Goal: Complete application form

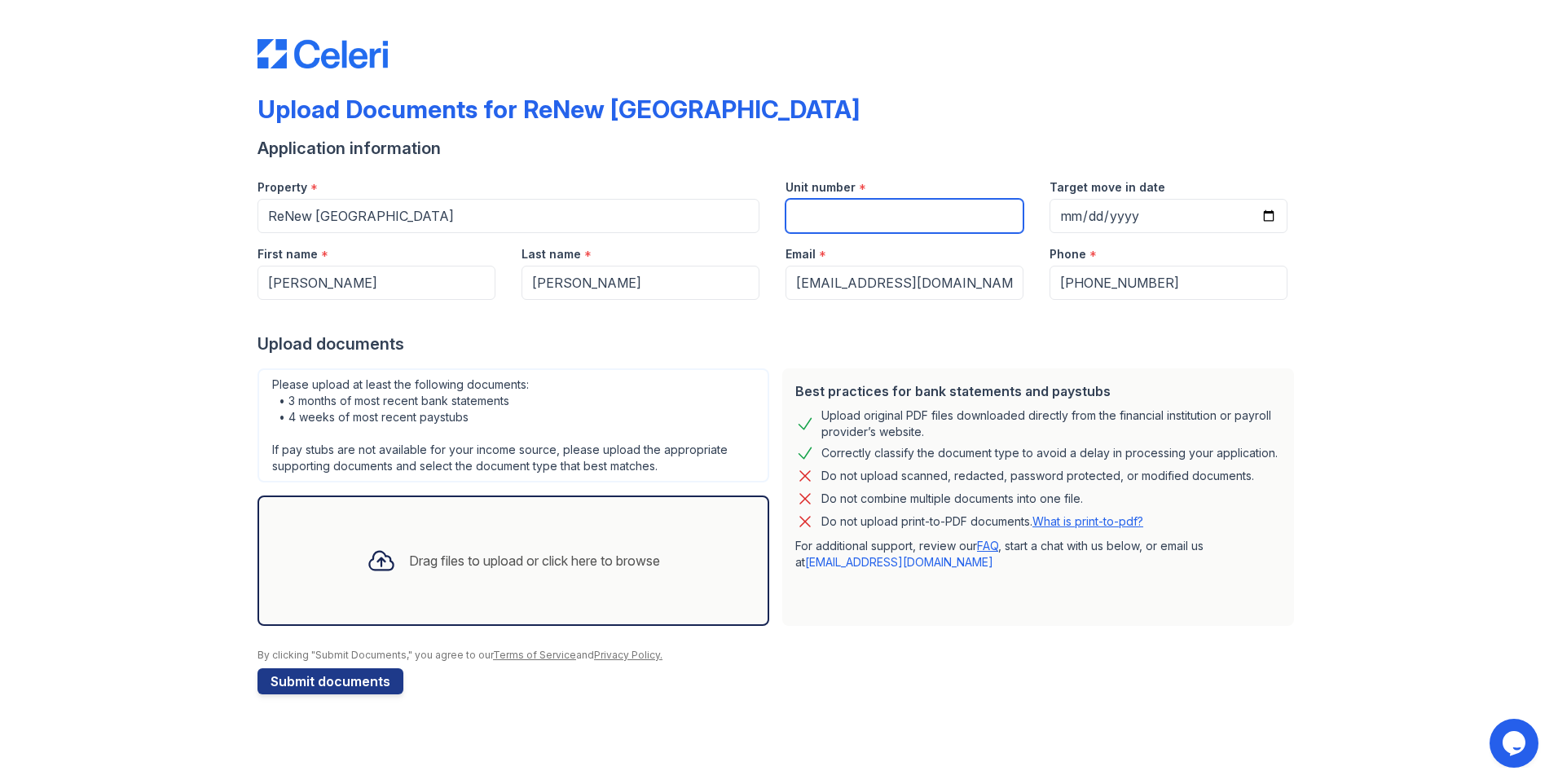
click at [860, 216] on input "Unit number" at bounding box center [904, 216] width 238 height 34
type input "A-2"
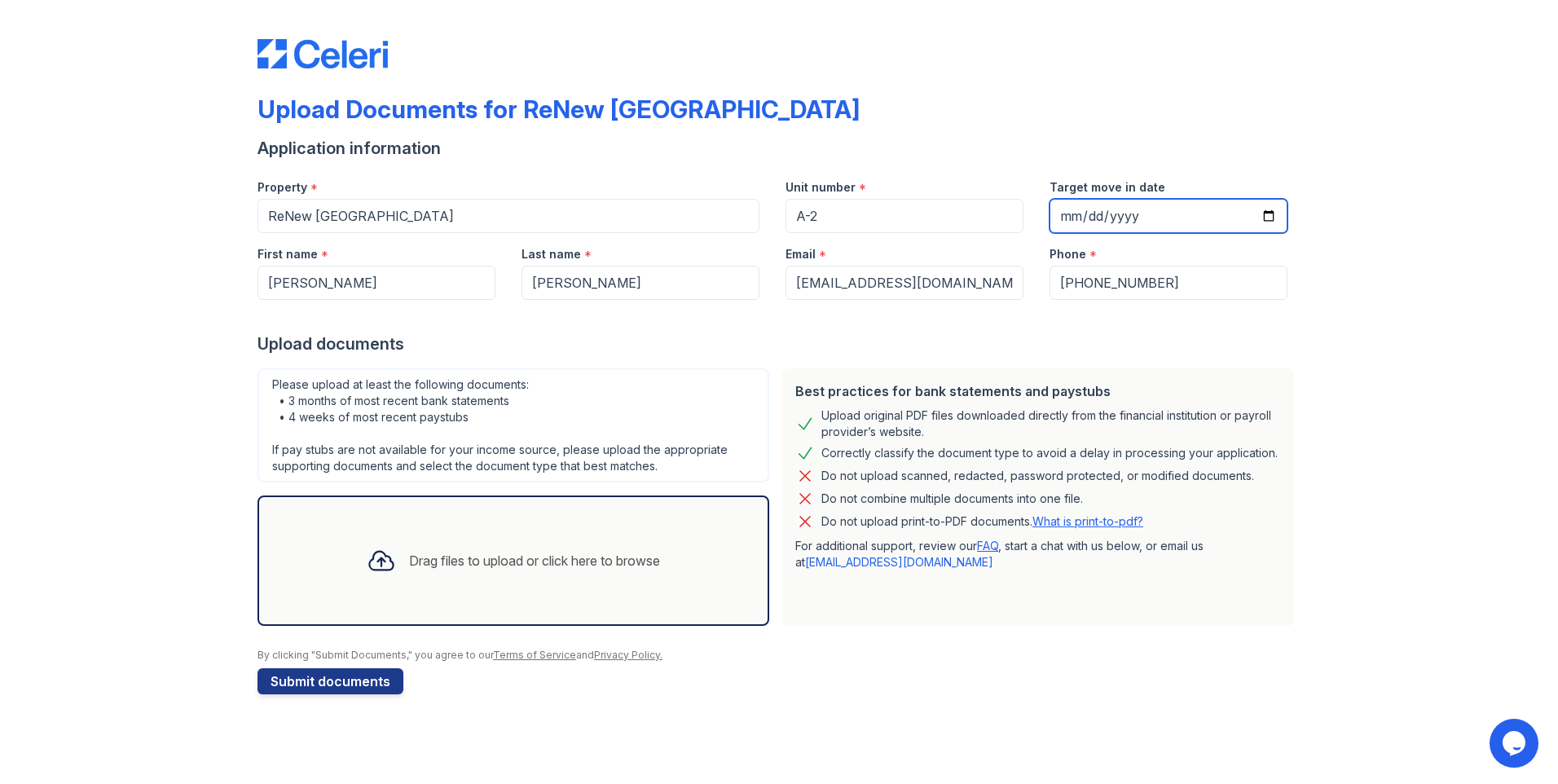
click at [1278, 215] on input "Target move in date" at bounding box center [1168, 216] width 238 height 34
click at [1271, 215] on input "Target move in date" at bounding box center [1168, 216] width 238 height 34
type input "[DATE]"
click at [473, 562] on div "Drag files to upload or click here to browse" at bounding box center [534, 560] width 251 height 19
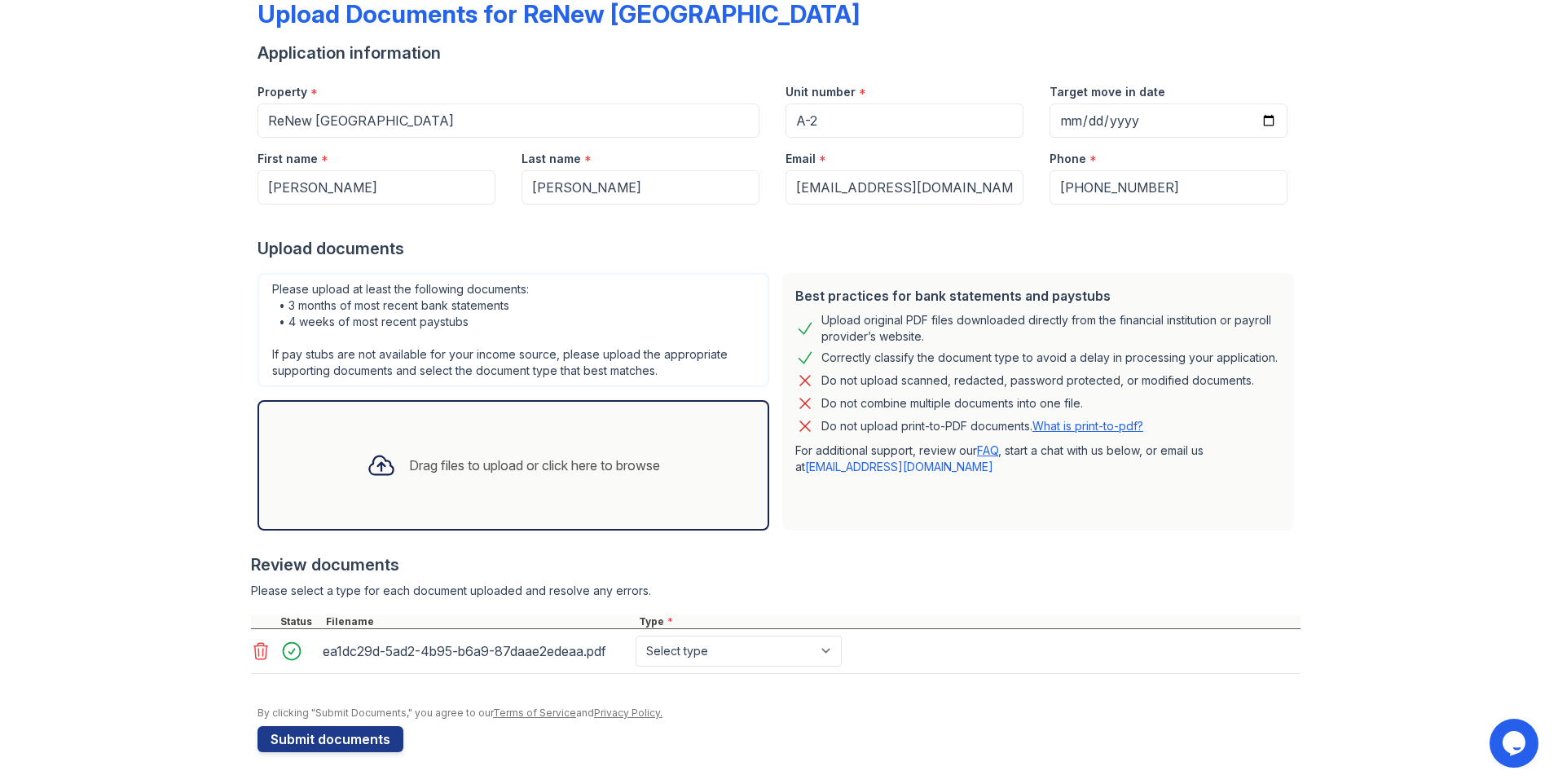
scroll to position [97, 0]
click at [803, 651] on select "Select type Paystub Bank Statement Offer Letter Tax Documents Benefit Award Let…" at bounding box center [739, 650] width 207 height 31
select select "bank_statement"
click at [635, 635] on select "Select type Paystub Bank Statement Offer Letter Tax Documents Benefit Award Let…" at bounding box center [739, 650] width 207 height 31
click at [352, 737] on button "Submit documents" at bounding box center [331, 738] width 146 height 26
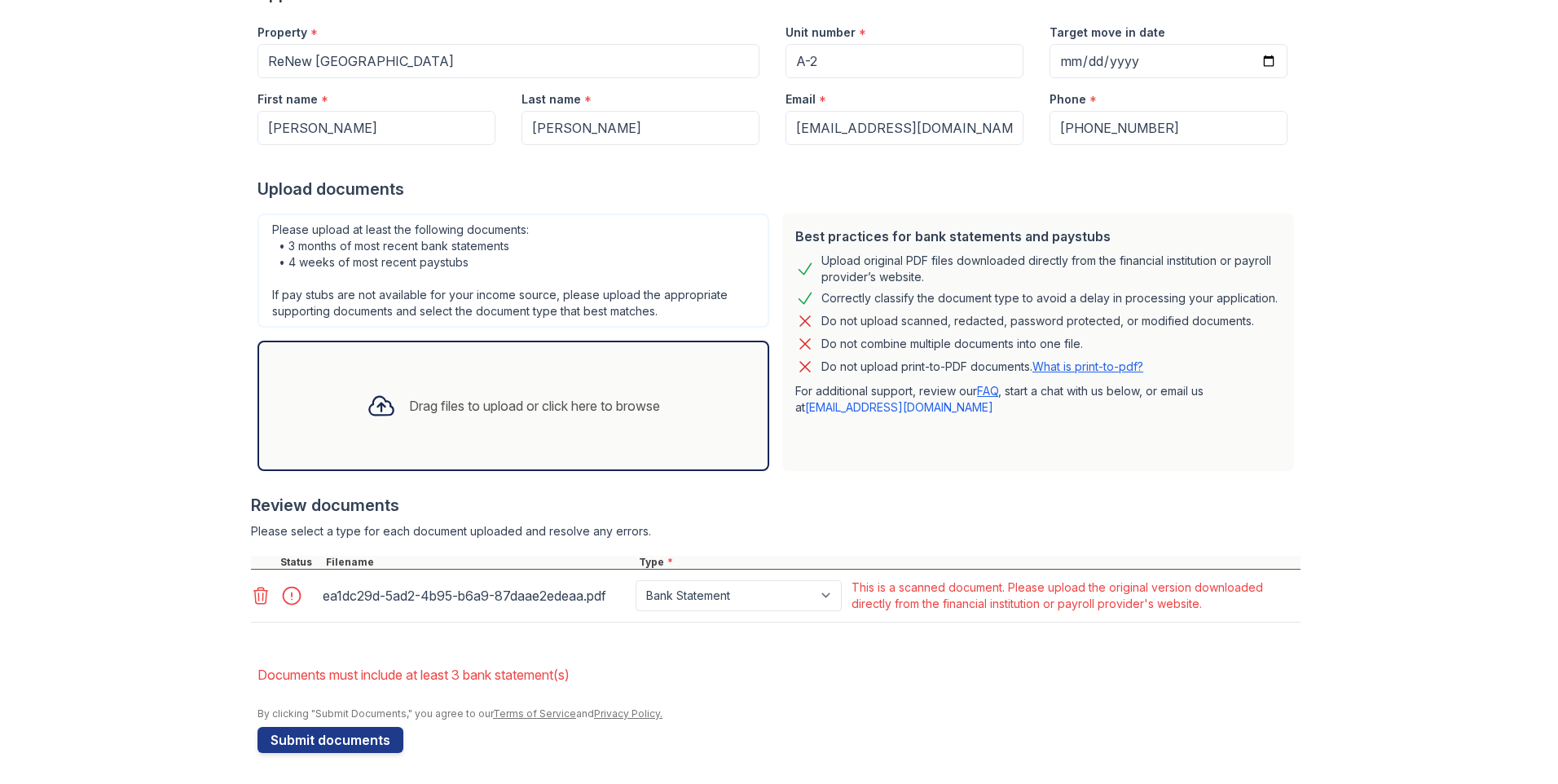
scroll to position [202, 0]
